Goal: Communication & Community: Answer question/provide support

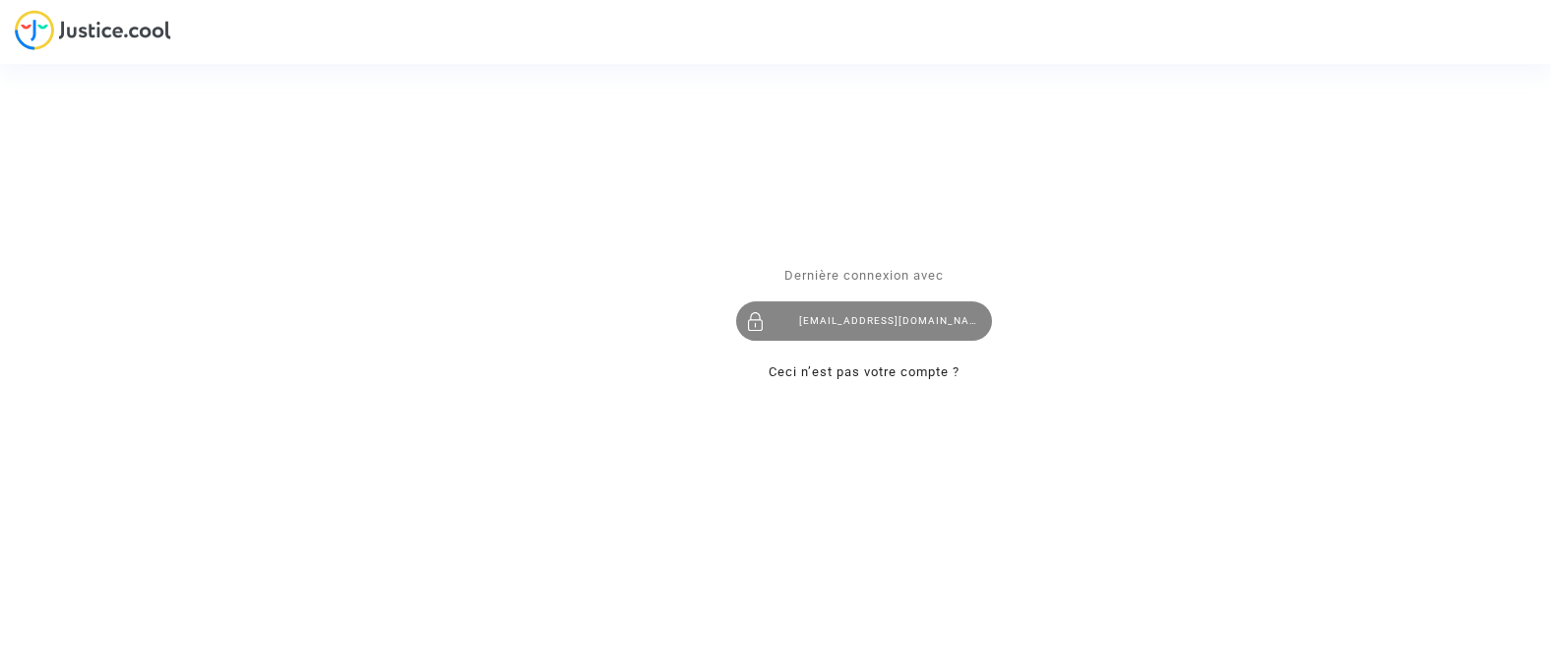
click at [869, 329] on div "contact@onrbat.fr" at bounding box center [864, 320] width 256 height 39
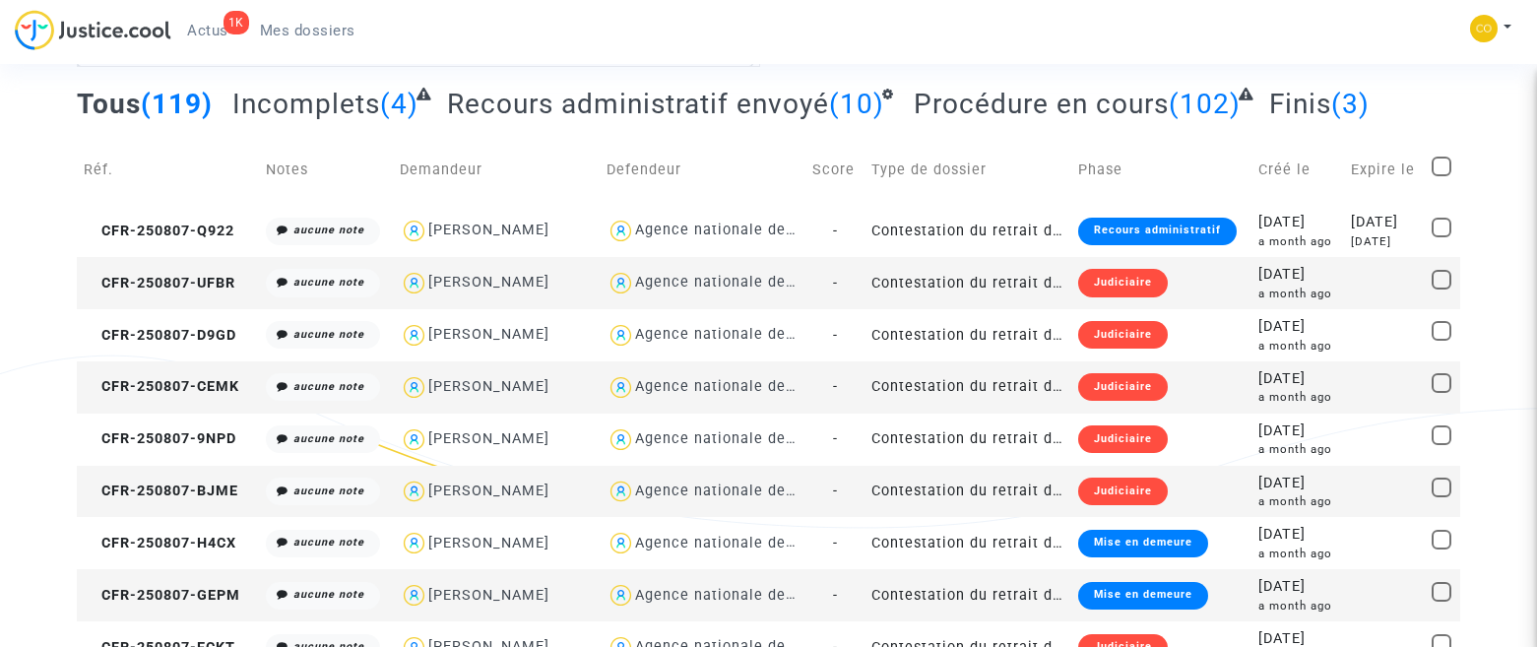
scroll to position [65, 0]
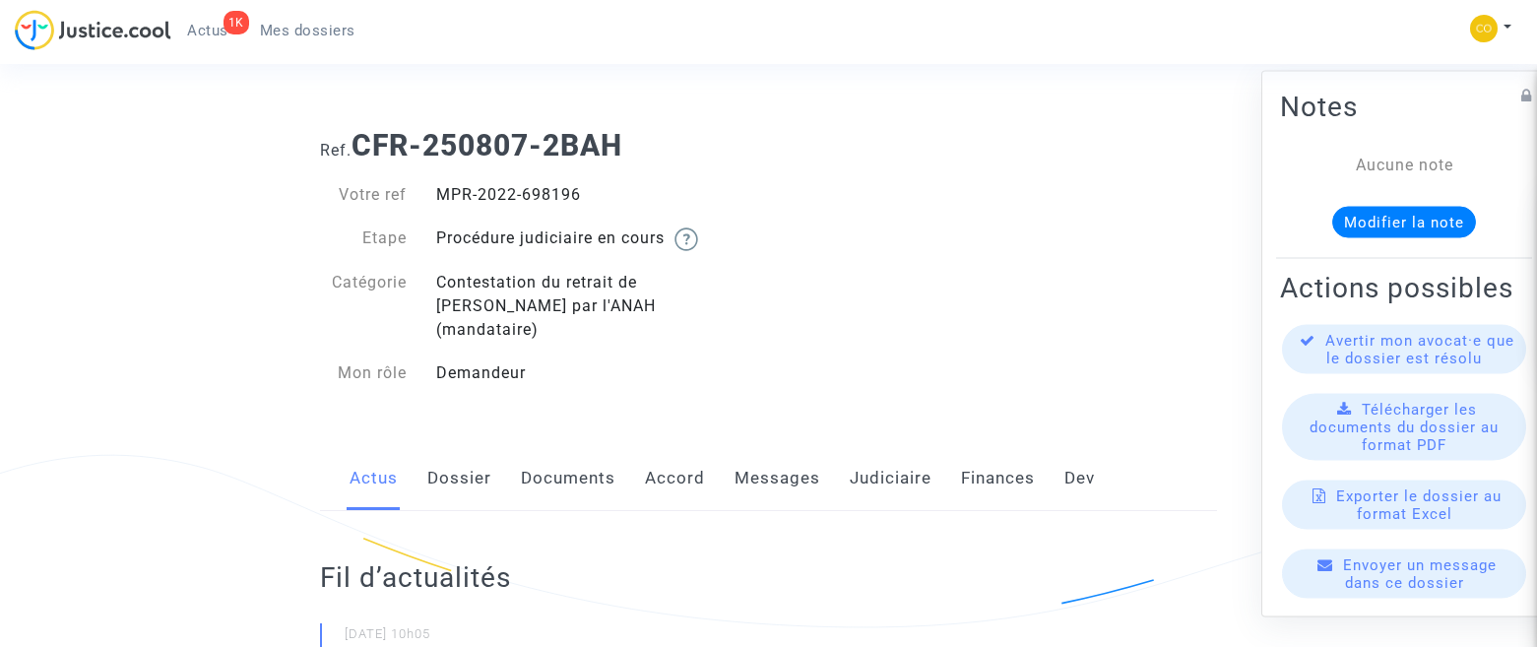
drag, startPoint x: 577, startPoint y: 456, endPoint x: 588, endPoint y: 456, distance: 10.8
click at [577, 456] on link "Documents" at bounding box center [568, 478] width 95 height 65
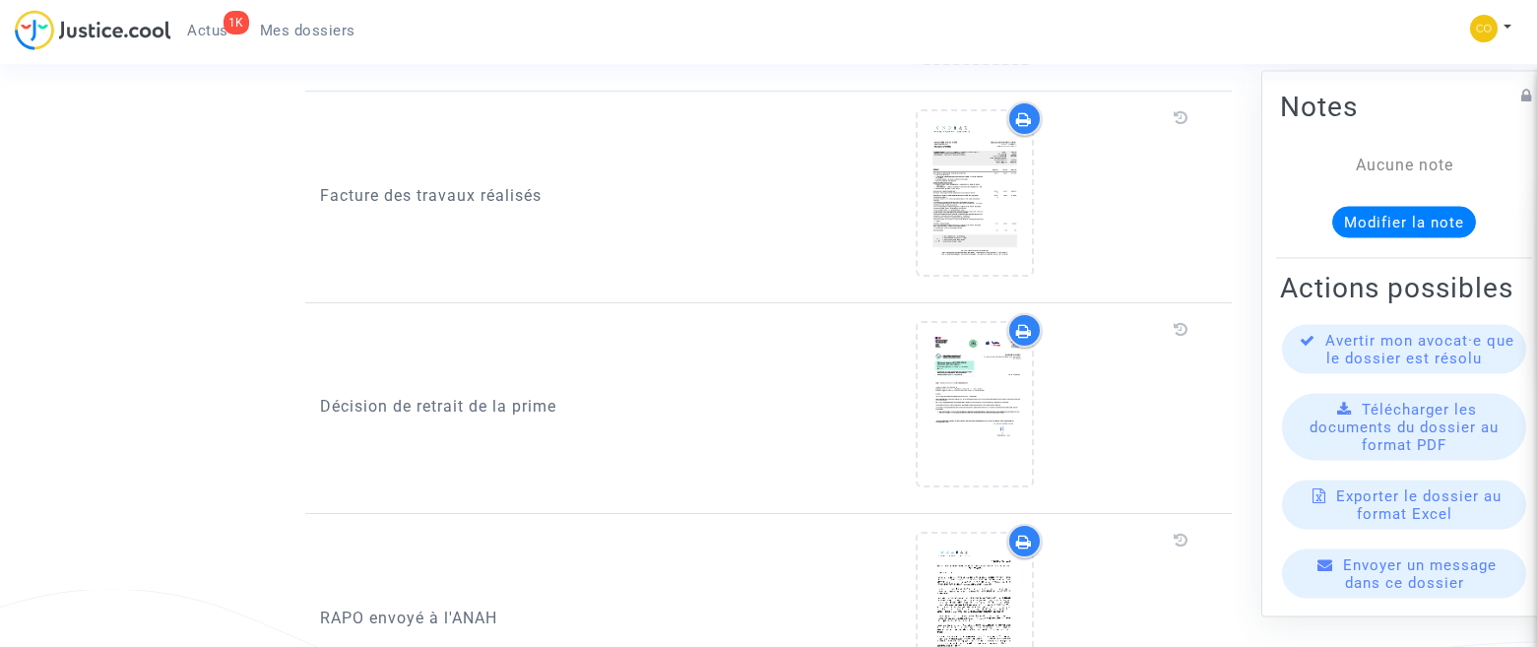
scroll to position [2067, 0]
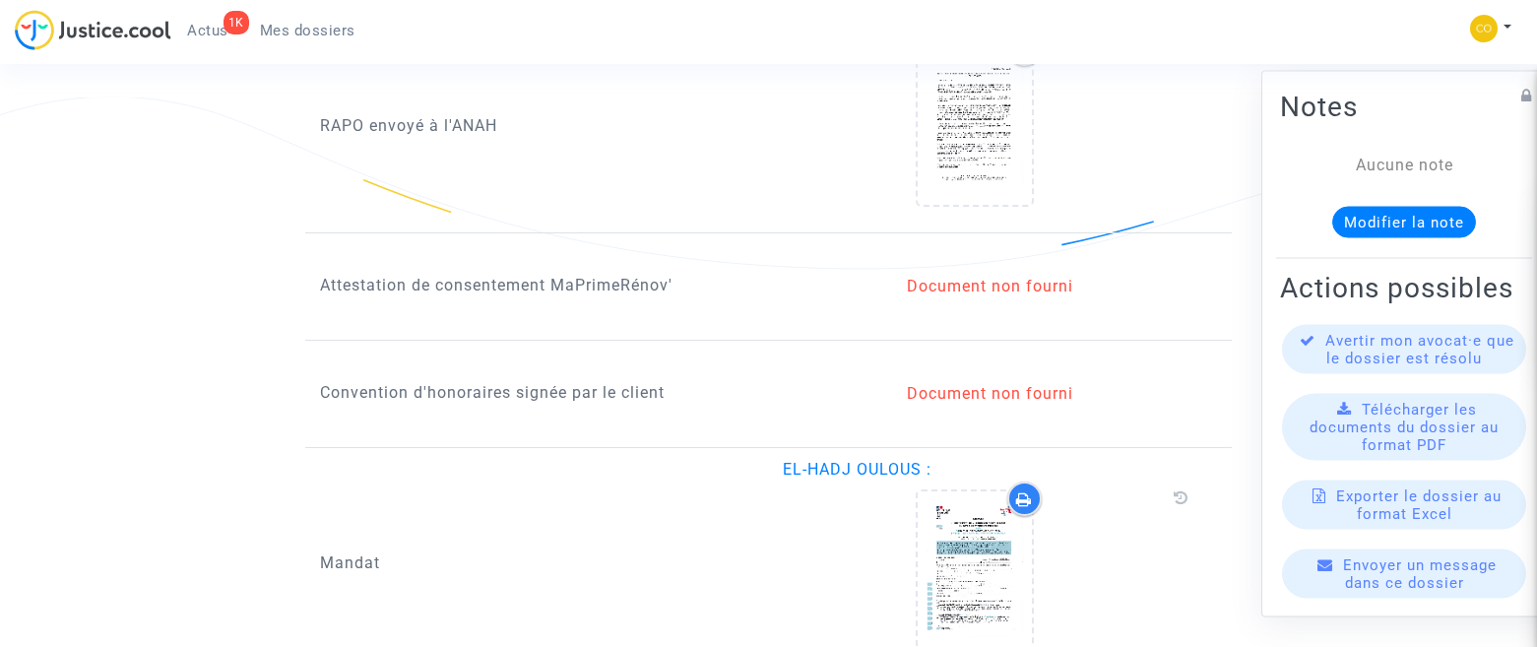
click at [564, 273] on p "Attestation de consentement MaPrimeRénov'" at bounding box center [537, 285] width 434 height 25
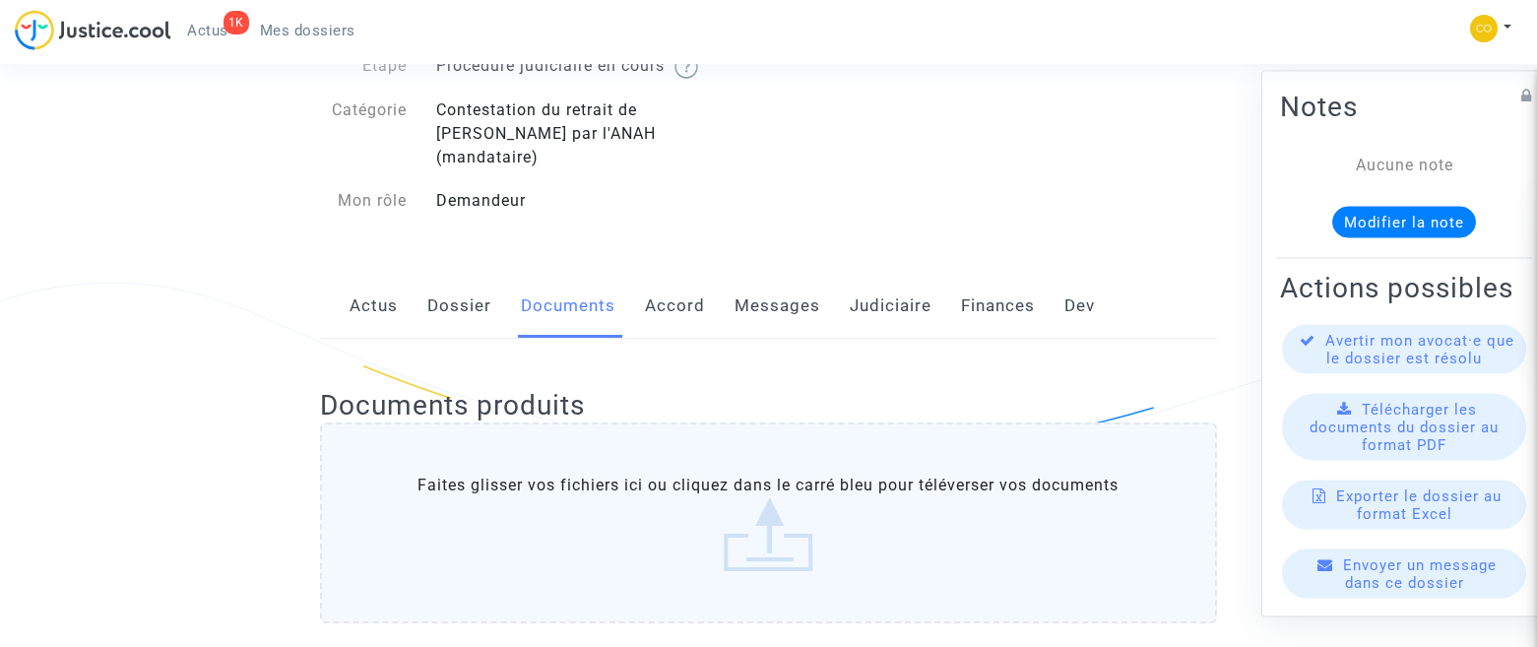
scroll to position [160, 0]
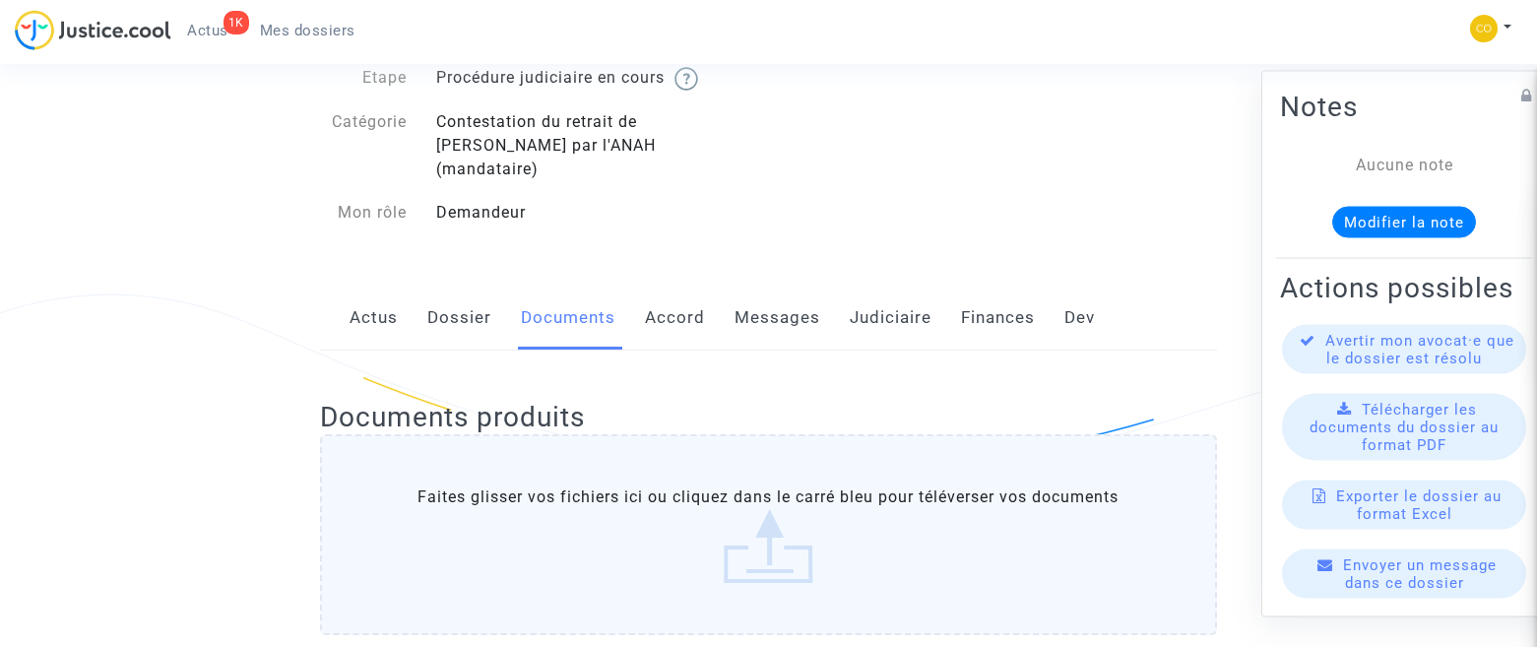
click at [646, 296] on link "Accord" at bounding box center [675, 317] width 60 height 65
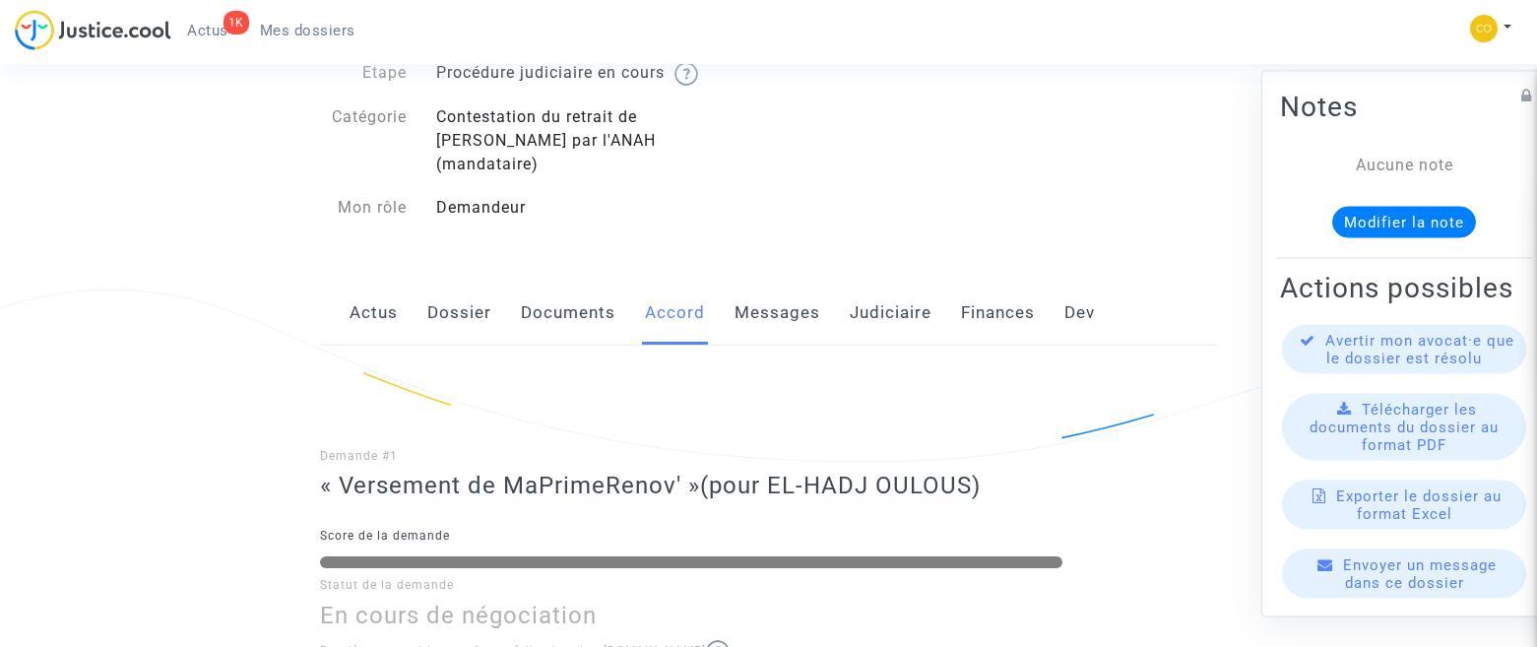
scroll to position [109, 0]
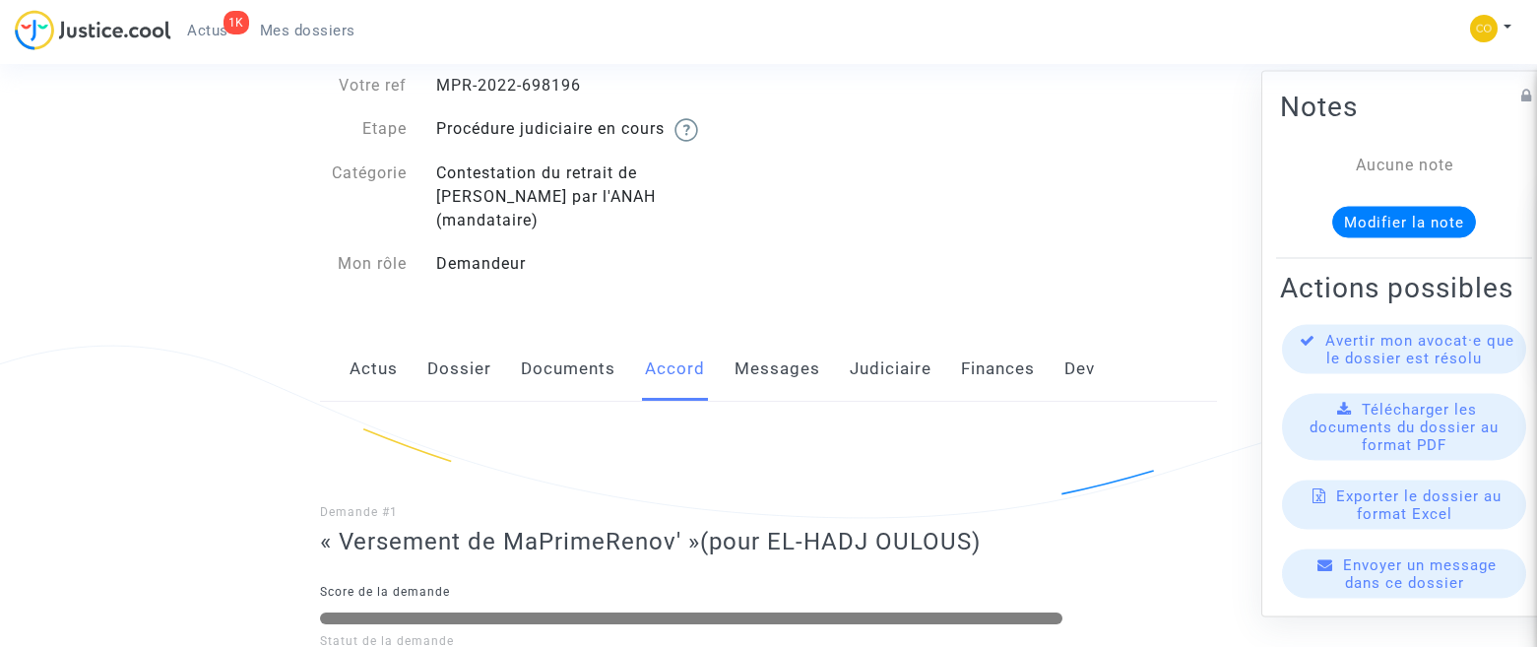
click at [771, 342] on link "Messages" at bounding box center [777, 369] width 86 height 65
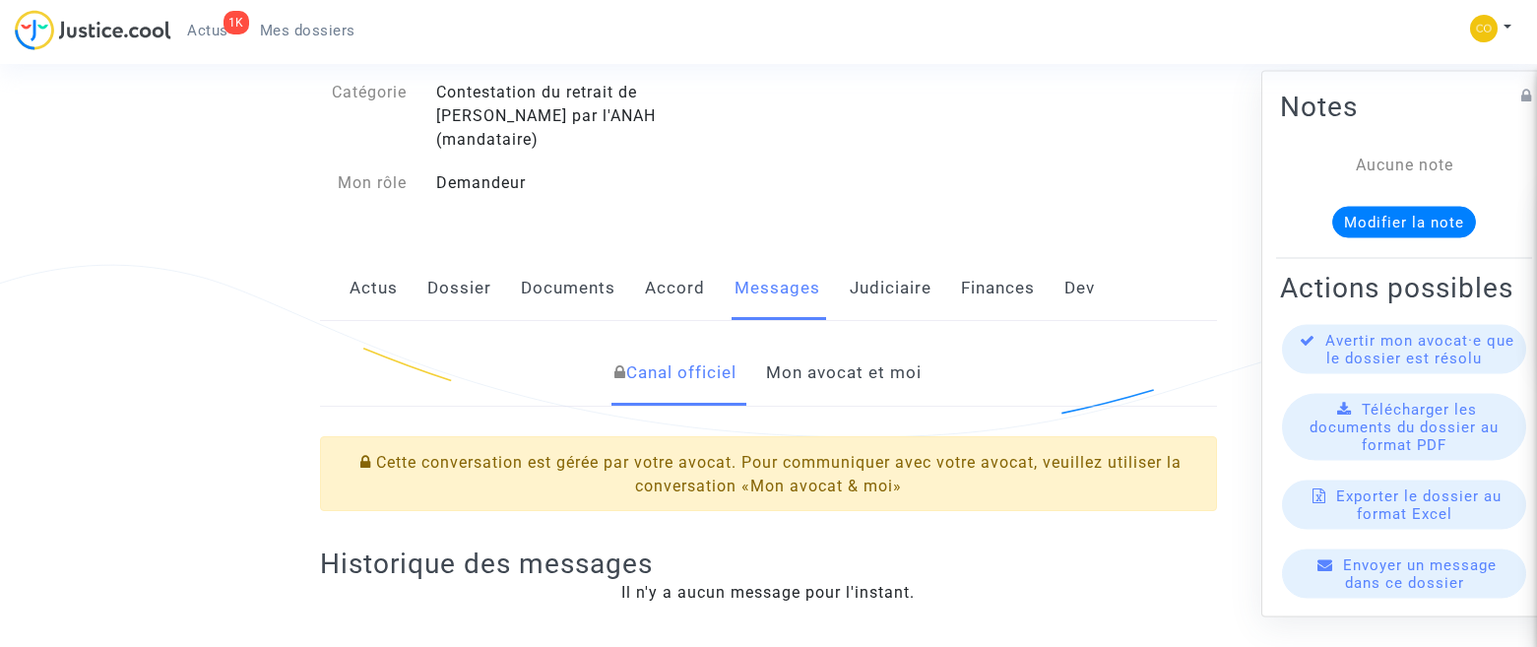
scroll to position [394, 0]
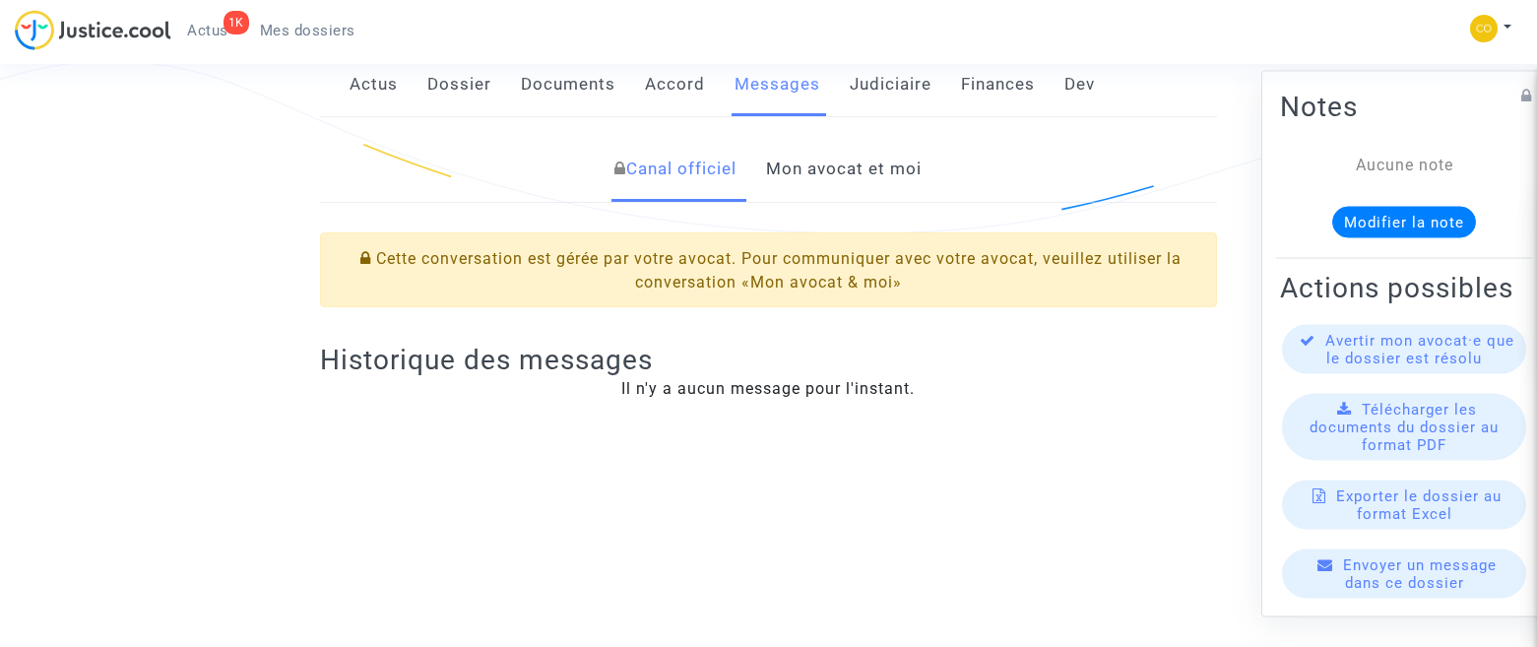
click at [881, 153] on link "Mon avocat et moi" at bounding box center [844, 169] width 156 height 65
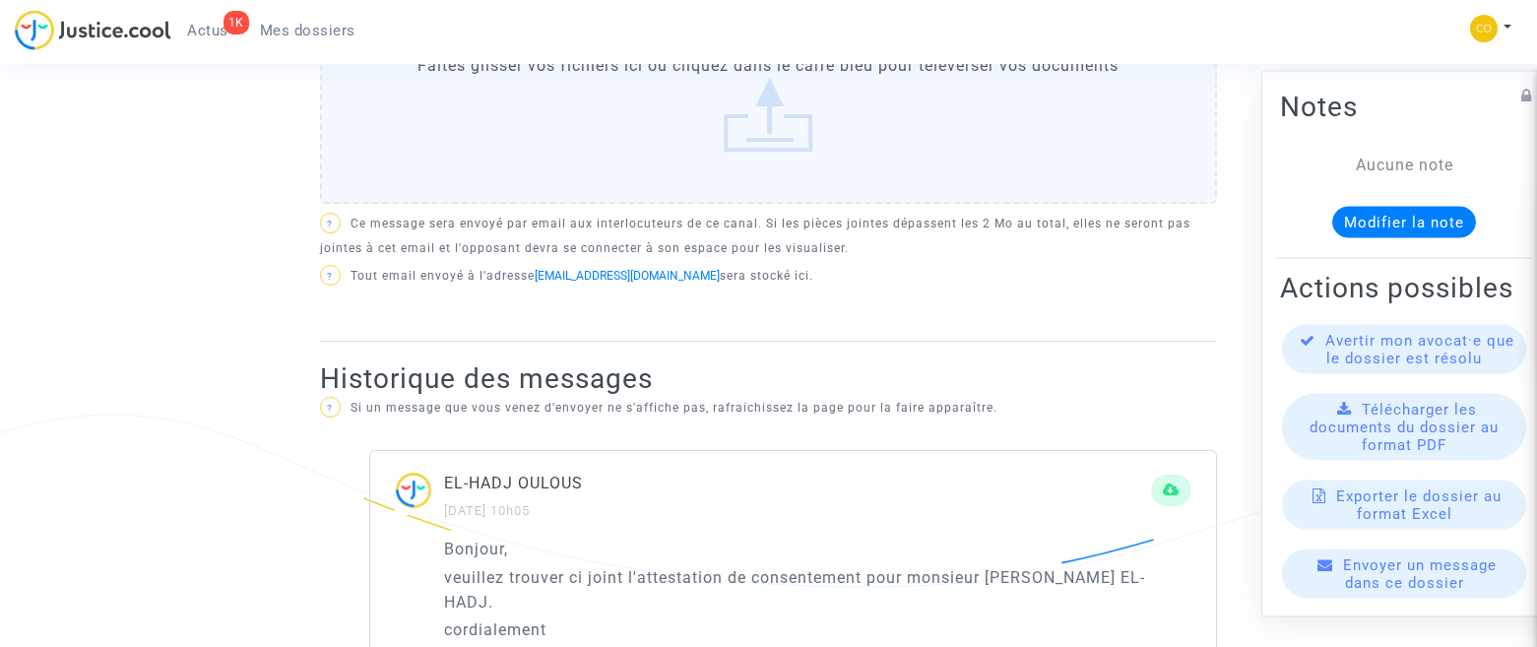
scroll to position [698, 0]
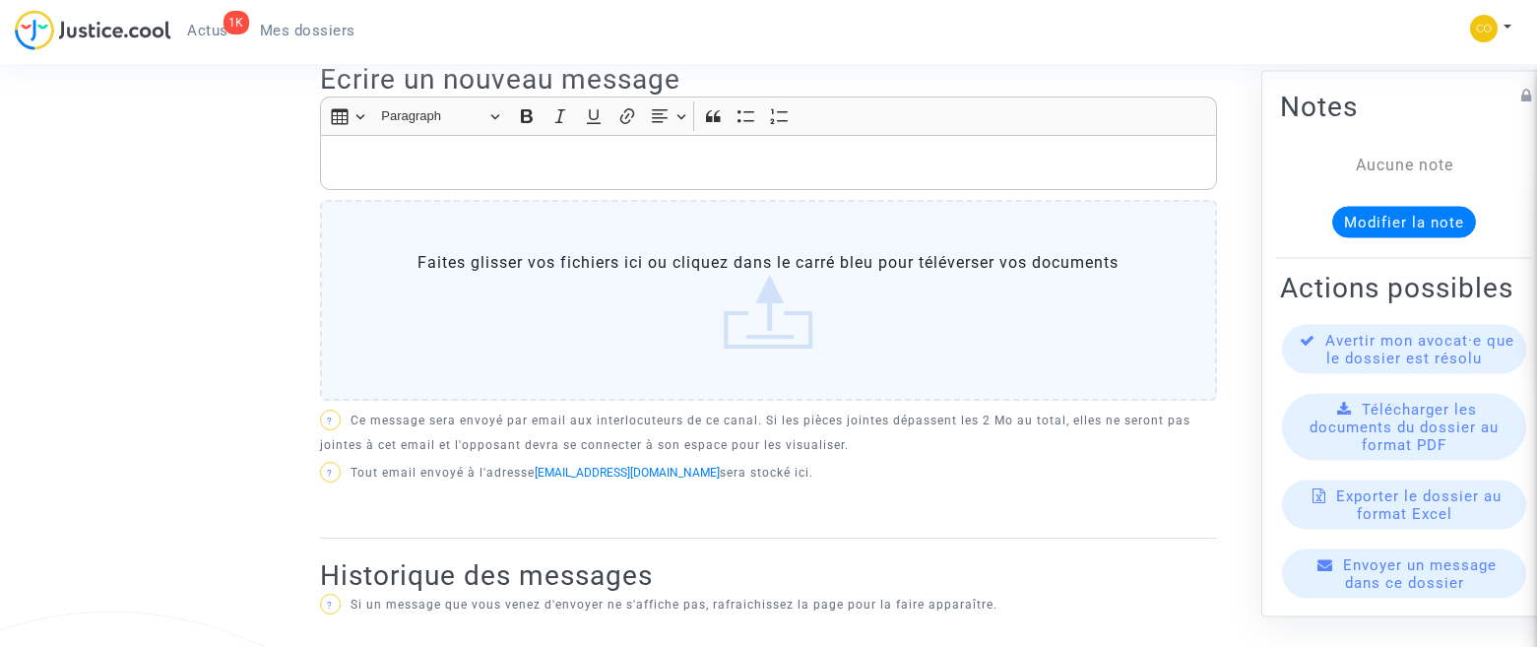
click at [792, 327] on label "Faites glisser vos fichiers ici ou cliquez dans le carré bleu pour téléverser v…" at bounding box center [768, 300] width 897 height 201
click at [0, 0] on input "Faites glisser vos fichiers ici ou cliquez dans le carré bleu pour téléverser v…" at bounding box center [0, 0] width 0 height 0
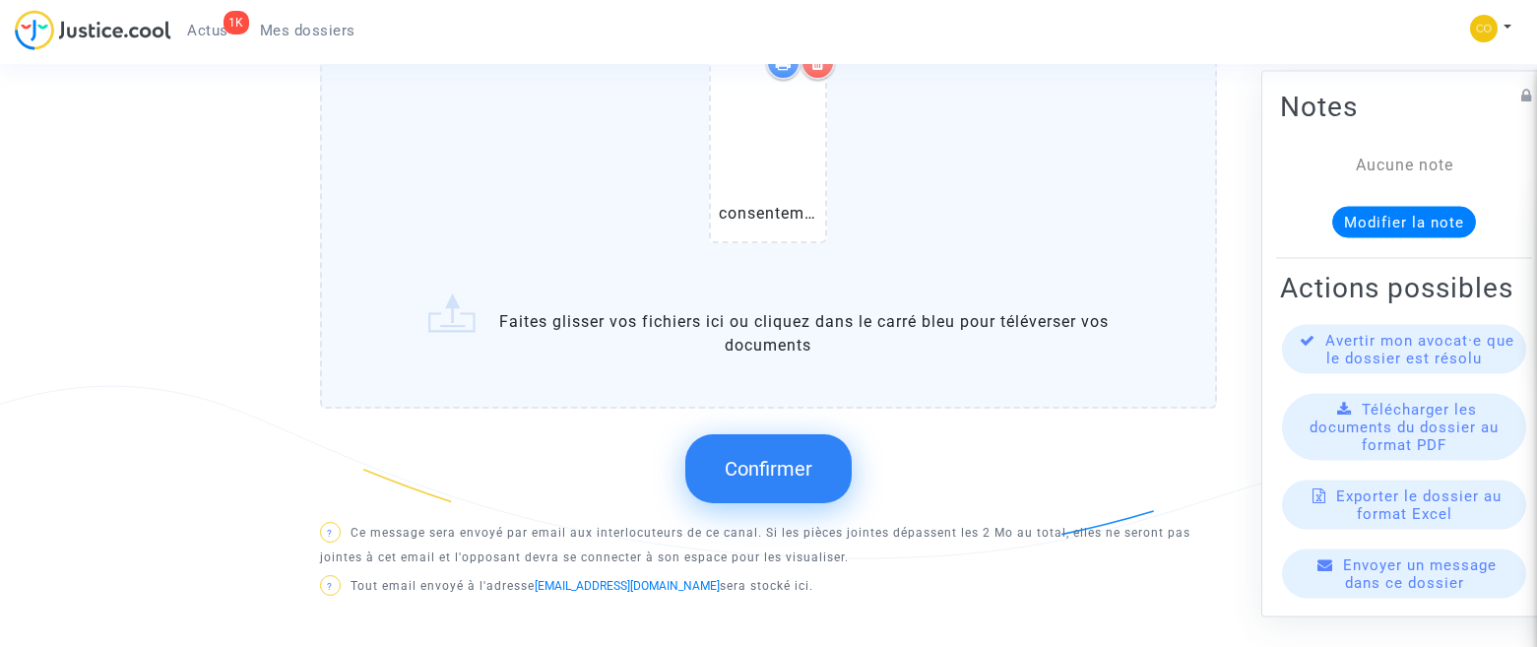
scroll to position [839, 0]
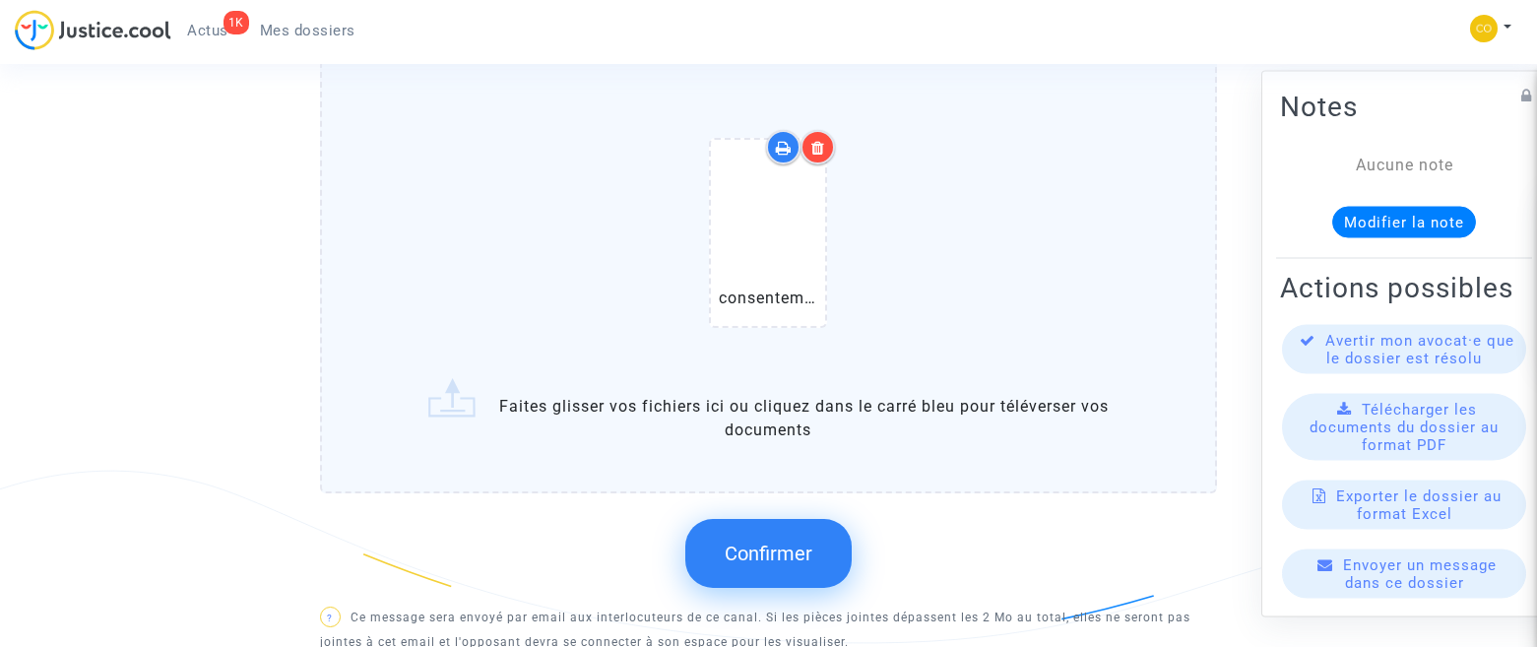
click at [811, 541] on span "Confirmer" at bounding box center [769, 553] width 88 height 24
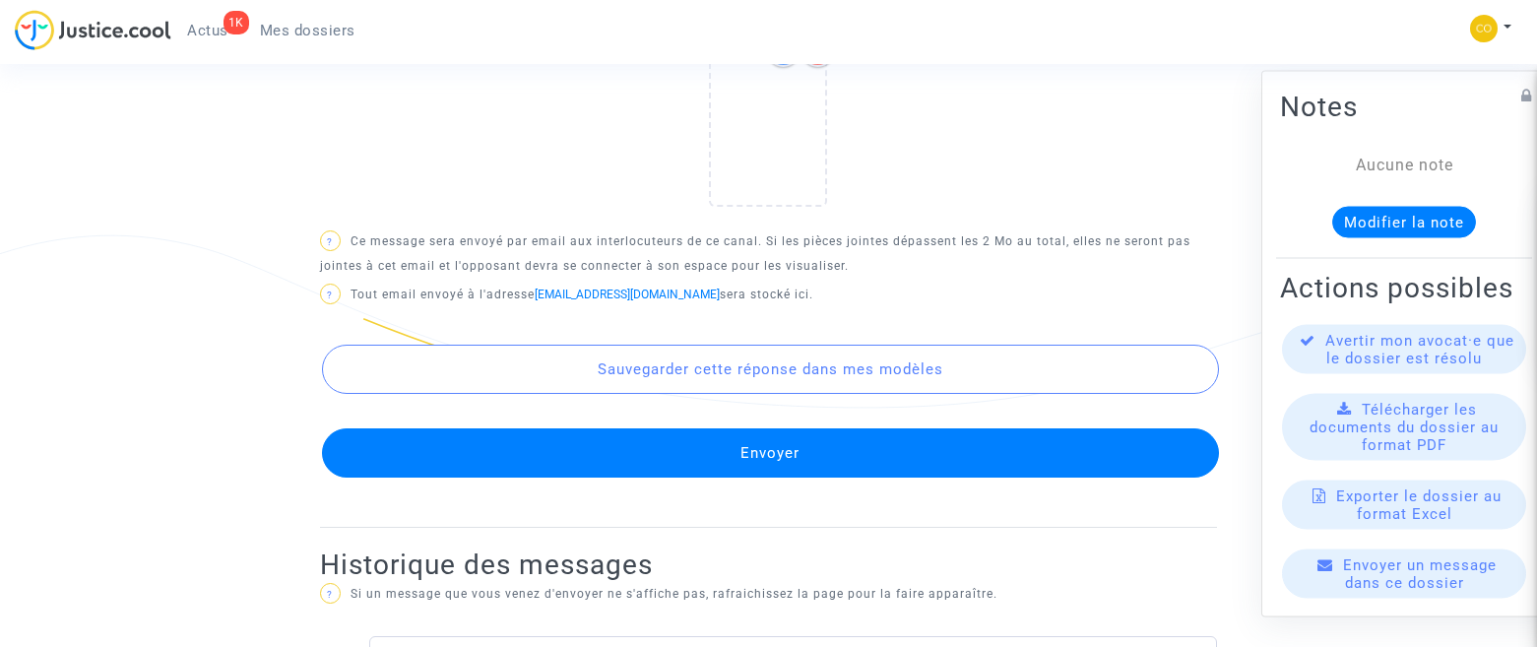
scroll to position [1134, 0]
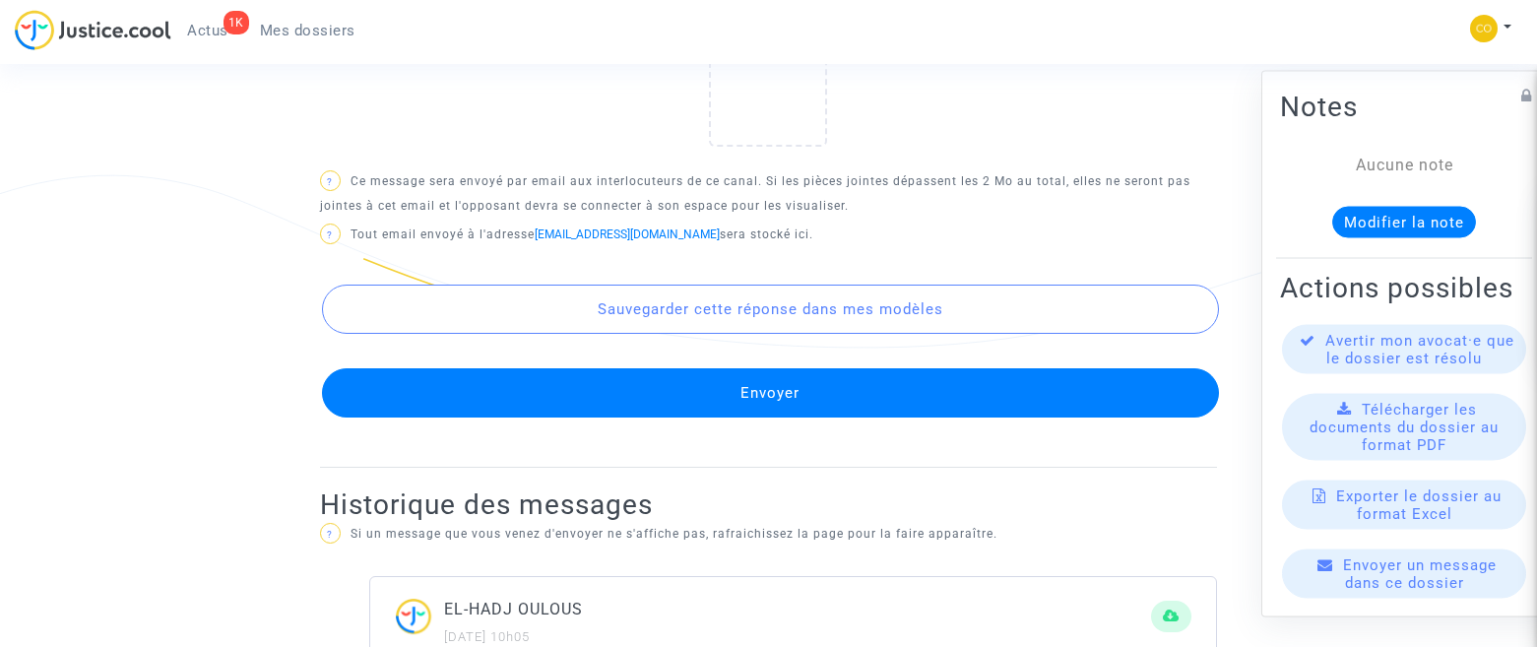
click at [799, 385] on button "Envoyer" at bounding box center [770, 392] width 897 height 49
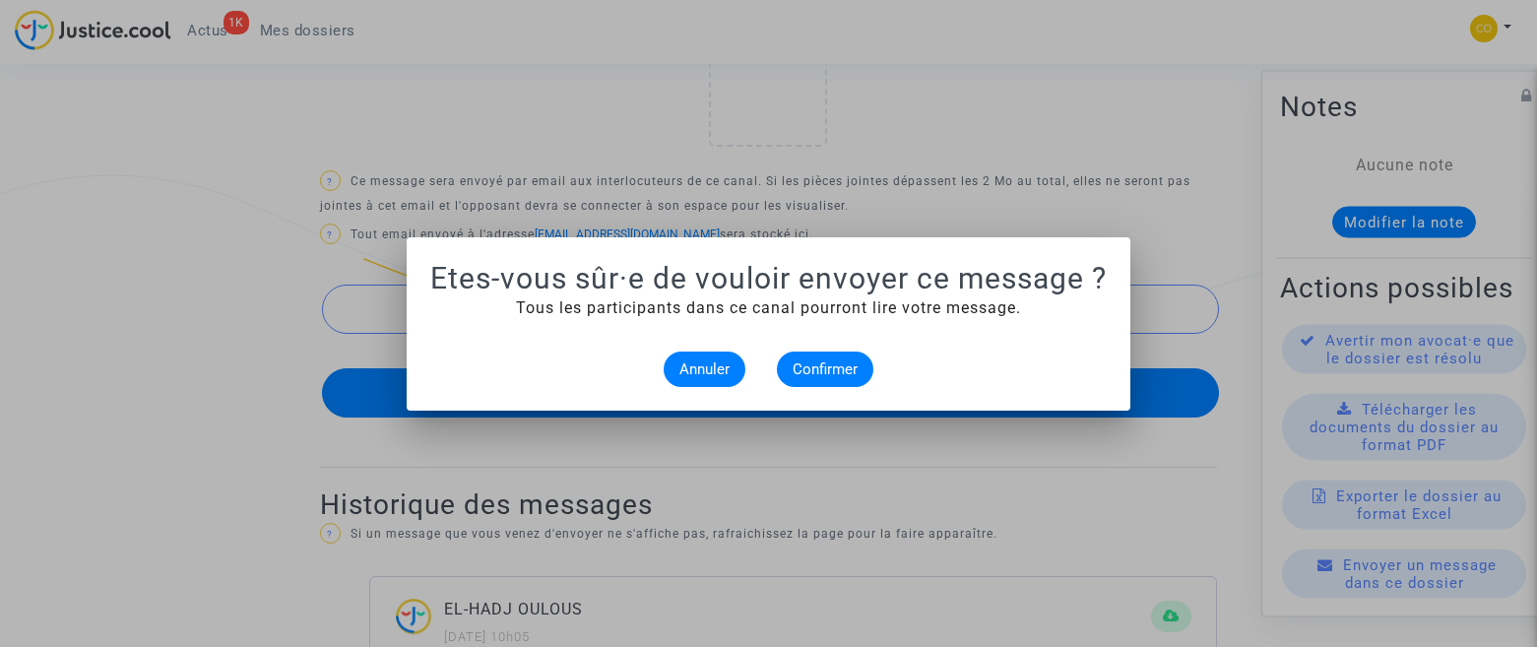
scroll to position [0, 0]
click at [804, 374] on span "Confirmer" at bounding box center [824, 369] width 65 height 18
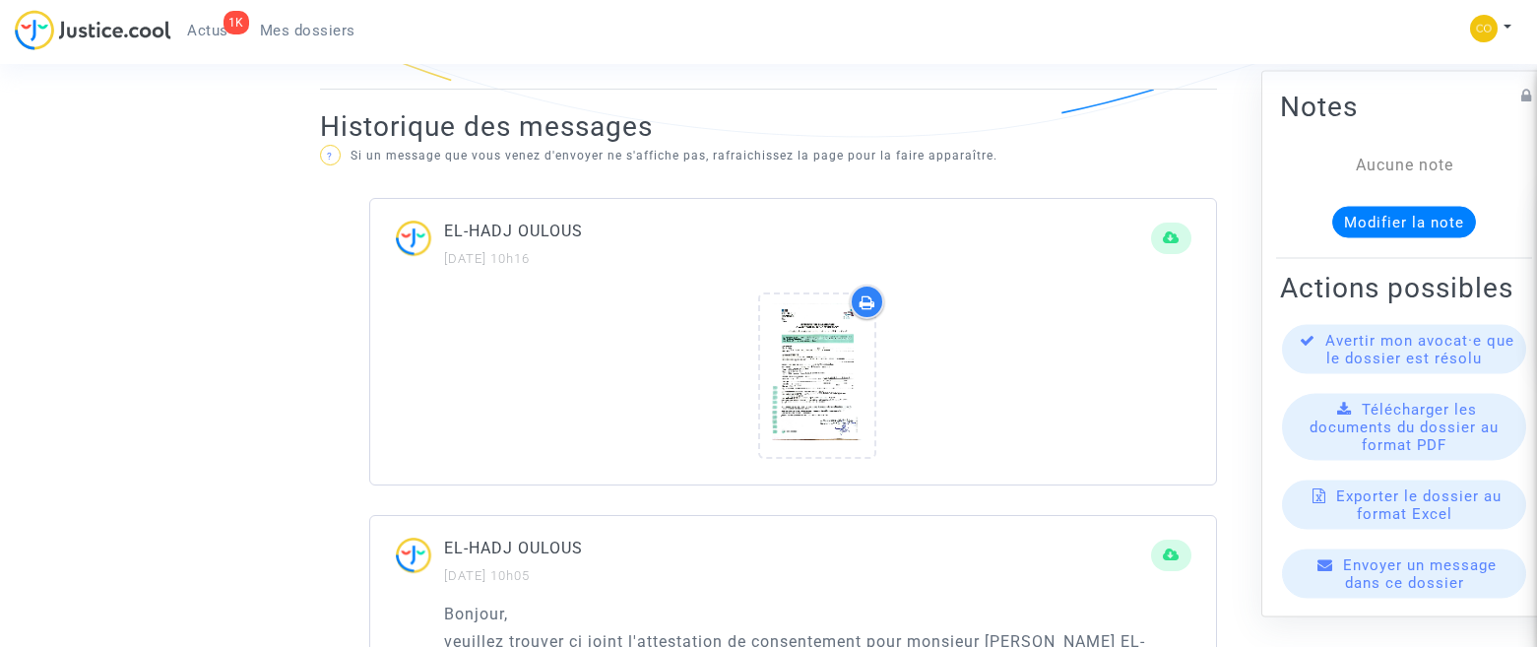
scroll to position [1410, 0]
